Goal: Task Accomplishment & Management: Use online tool/utility

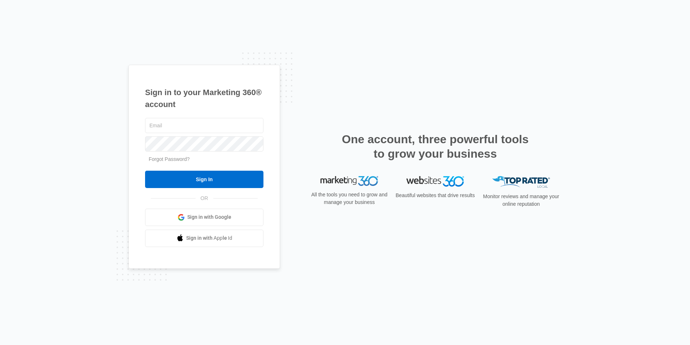
type input "frmanager@vintage-corp.com"
click at [241, 188] on div "frmanager@vintage-corp.com Forgot Password? Sign In OR Sign in with Google Sign…" at bounding box center [204, 181] width 118 height 130
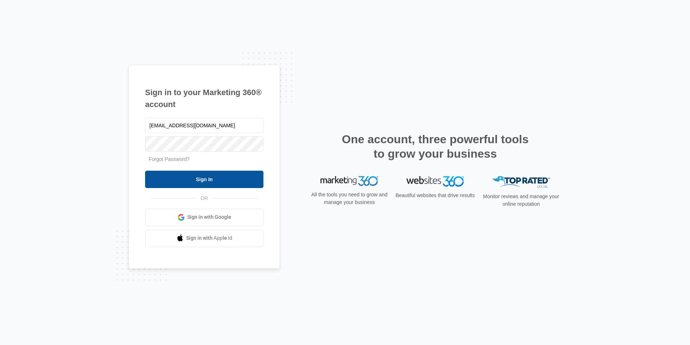
click at [241, 184] on input "Sign In" at bounding box center [204, 178] width 118 height 17
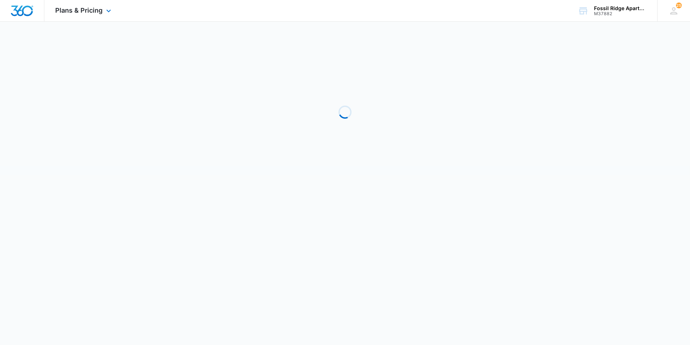
click at [105, 17] on div "Plans & Pricing Apps Reputation Websites Forms CRM Email Social POS Content Ads…" at bounding box center [83, 10] width 79 height 21
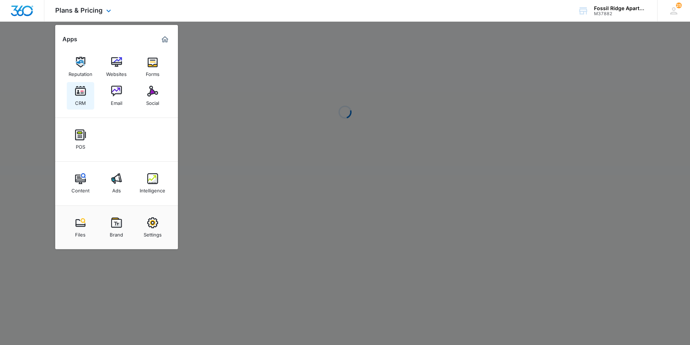
click at [90, 98] on link "CRM" at bounding box center [80, 95] width 27 height 27
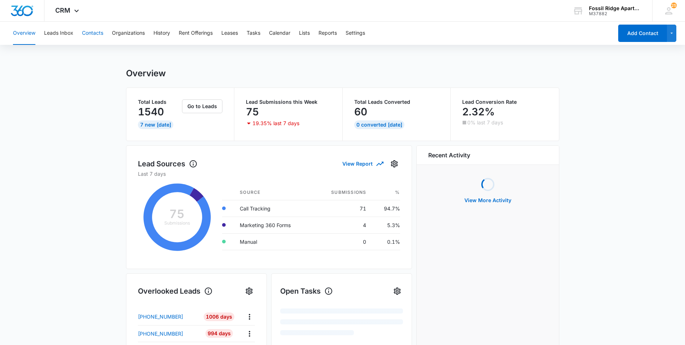
click at [94, 40] on button "Contacts" at bounding box center [92, 33] width 21 height 23
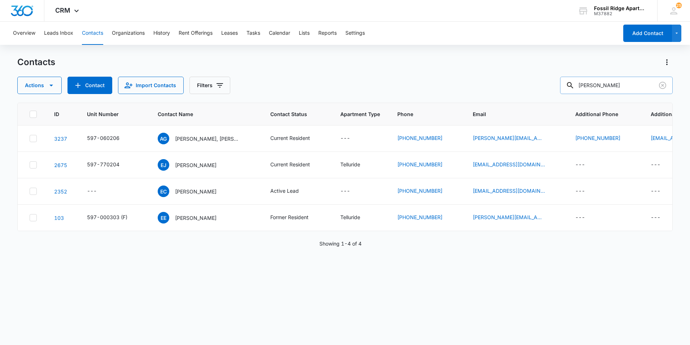
drag, startPoint x: 627, startPoint y: 90, endPoint x: 578, endPoint y: 83, distance: 48.9
click at [578, 83] on div "[PERSON_NAME]" at bounding box center [616, 85] width 113 height 17
click at [207, 137] on p "[PERSON_NAME], [PERSON_NAME]" at bounding box center [207, 139] width 65 height 8
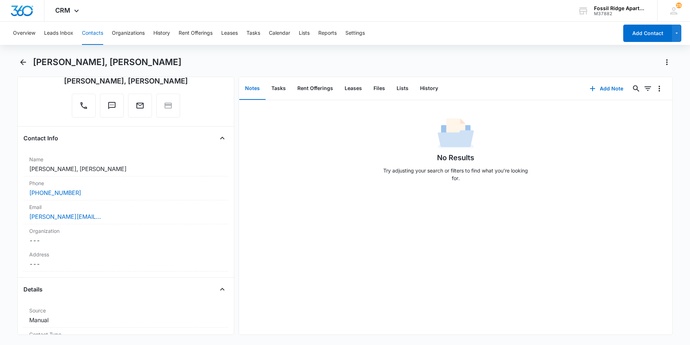
scroll to position [30, 0]
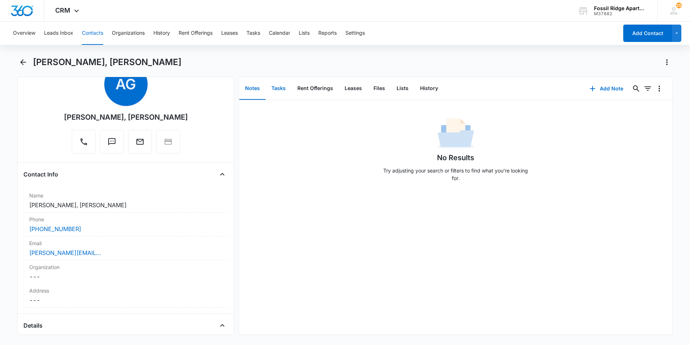
click at [272, 82] on button "Tasks" at bounding box center [279, 88] width 26 height 22
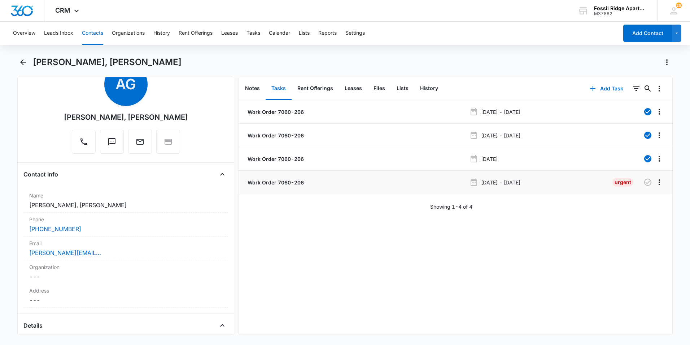
click at [299, 182] on p "Work Order 7060-206" at bounding box center [275, 182] width 58 height 8
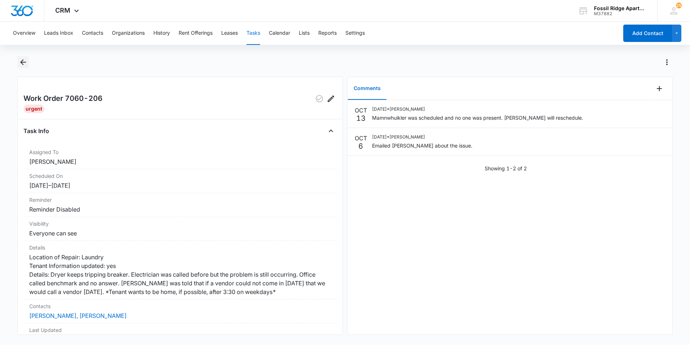
click at [21, 58] on icon "Back" at bounding box center [23, 62] width 9 height 9
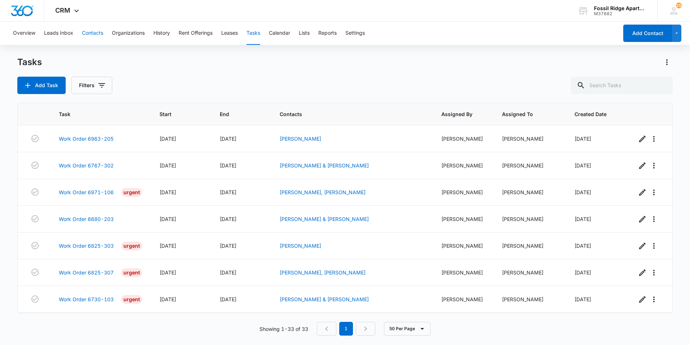
click at [99, 36] on button "Contacts" at bounding box center [92, 33] width 21 height 23
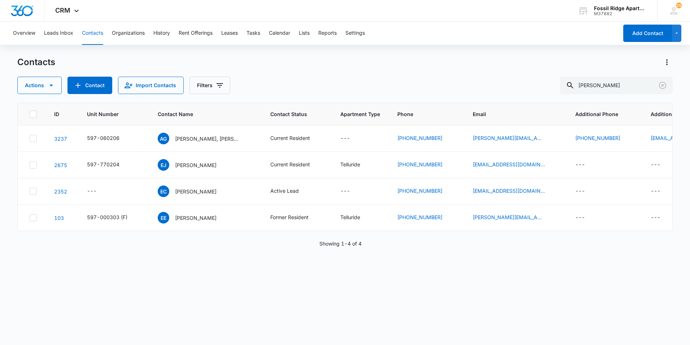
click at [205, 137] on p "[PERSON_NAME], [PERSON_NAME]" at bounding box center [207, 139] width 65 height 8
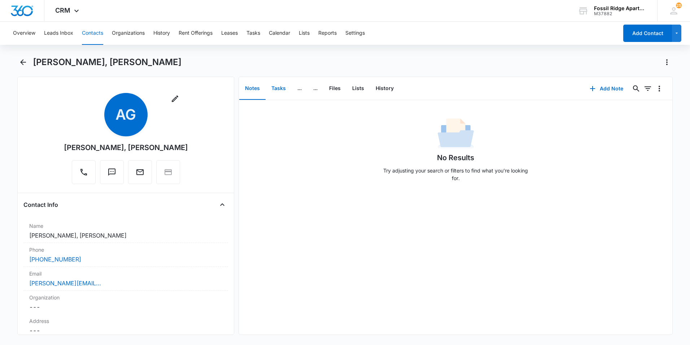
click at [282, 89] on button "Tasks" at bounding box center [279, 88] width 26 height 22
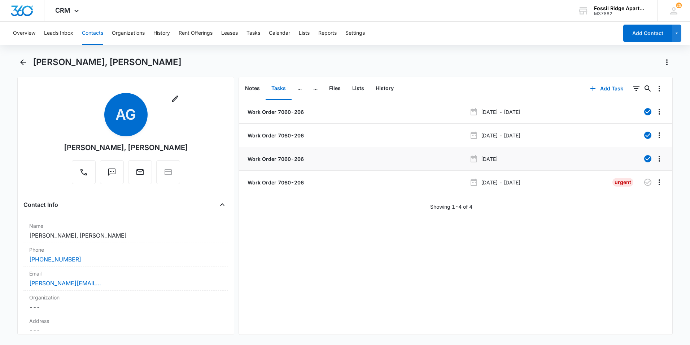
click at [296, 163] on li "Work Order 7060-206 [DATE]" at bounding box center [456, 158] width 434 height 23
click at [297, 160] on p "Work Order 7060-206" at bounding box center [275, 159] width 58 height 8
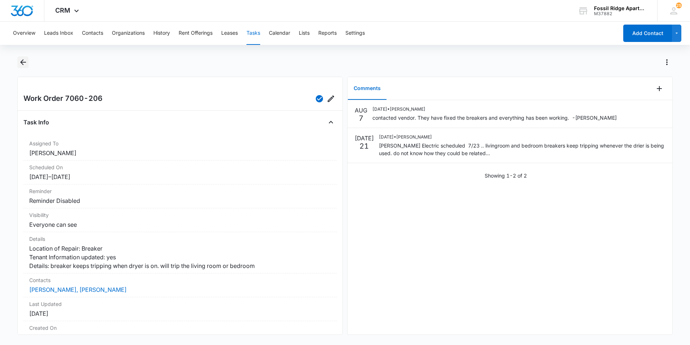
click at [27, 66] on button "Back" at bounding box center [22, 62] width 11 height 12
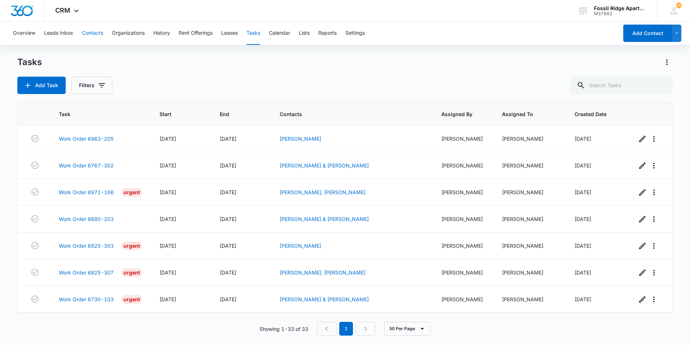
click at [94, 33] on button "Contacts" at bounding box center [92, 33] width 21 height 23
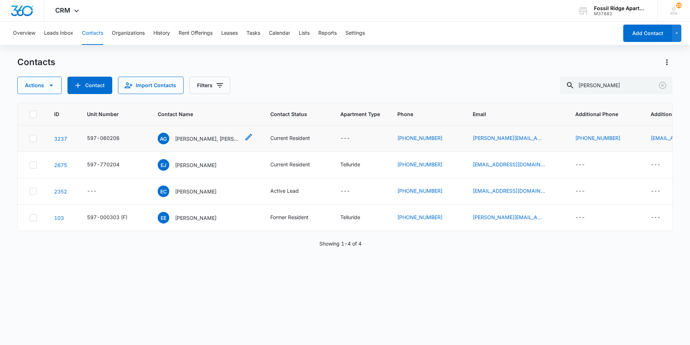
click at [217, 138] on p "[PERSON_NAME], [PERSON_NAME]" at bounding box center [207, 139] width 65 height 8
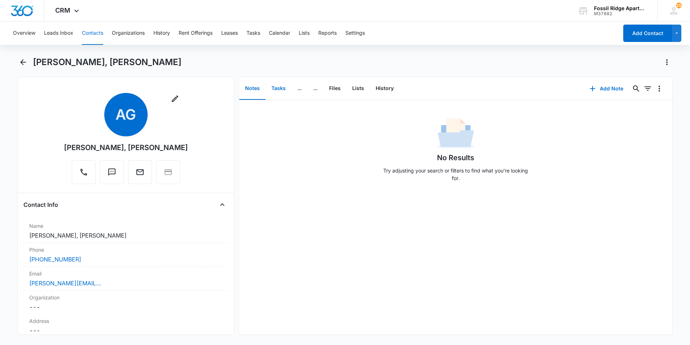
click at [281, 95] on button "Tasks" at bounding box center [279, 88] width 26 height 22
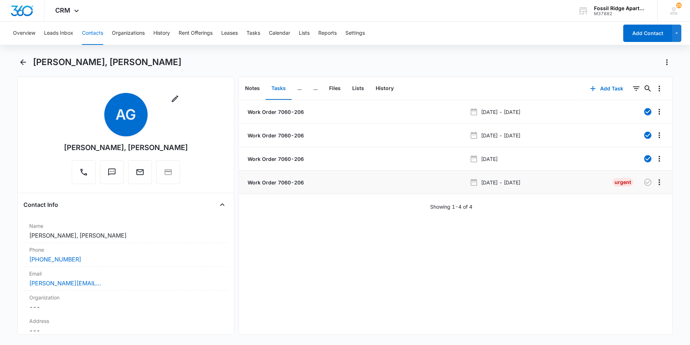
click at [299, 181] on p "Work Order 7060-206" at bounding box center [275, 182] width 58 height 8
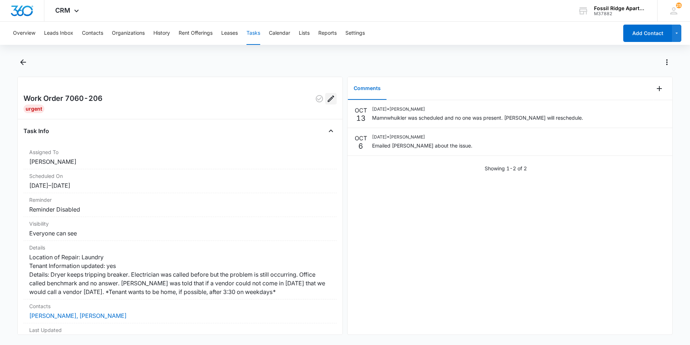
click at [328, 98] on icon "Edit" at bounding box center [331, 98] width 7 height 7
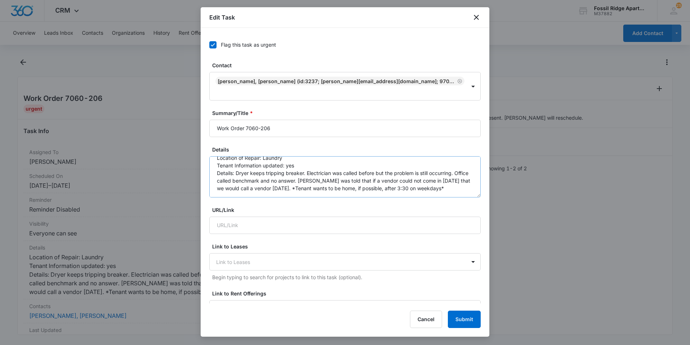
scroll to position [23, 0]
click at [403, 161] on textarea "Location of Repair: Laundry Tenant Information updated: yes Details: Dryer keep…" at bounding box center [345, 176] width 272 height 41
type textarea "Location of Repair: Laundry Tenant Information updated: yes Details: Dryer keep…"
click at [457, 314] on button "Submit" at bounding box center [464, 318] width 33 height 17
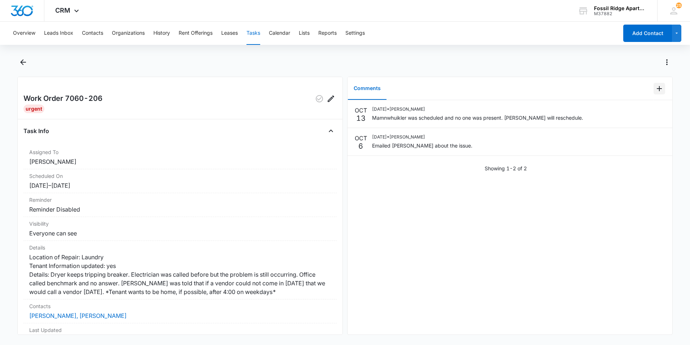
click at [655, 92] on icon "Add Comment" at bounding box center [659, 88] width 9 height 9
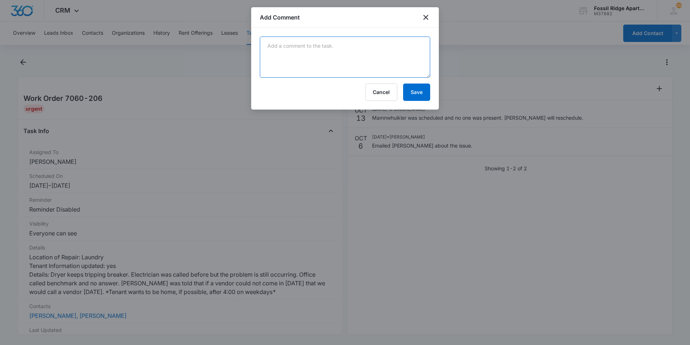
click at [353, 57] on textarea at bounding box center [345, 56] width 170 height 41
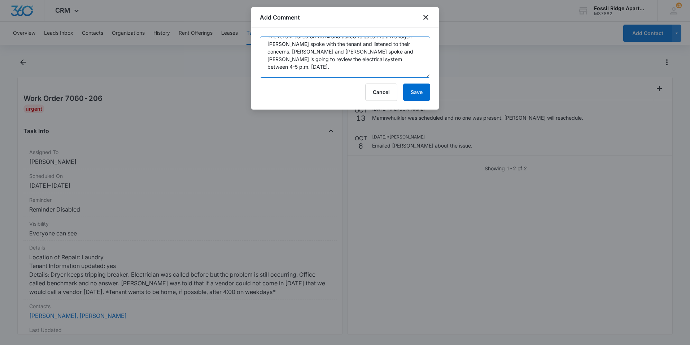
scroll to position [17, 0]
click at [269, 68] on textarea "The tenant called on 10/14 and asked to speak to a manager. [PERSON_NAME] spoke…" at bounding box center [345, 56] width 170 height 41
click at [386, 75] on textarea "The tenant called on 10/14 and asked to speak to a manager. [PERSON_NAME] spoke…" at bounding box center [345, 56] width 170 height 41
type textarea "The tenant called on 10/14 and asked to speak to a manager. [PERSON_NAME] spoke…"
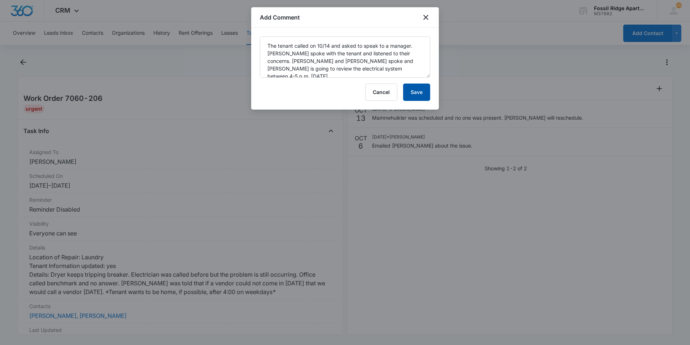
click at [410, 90] on button "Save" at bounding box center [416, 91] width 27 height 17
